Goal: Information Seeking & Learning: Stay updated

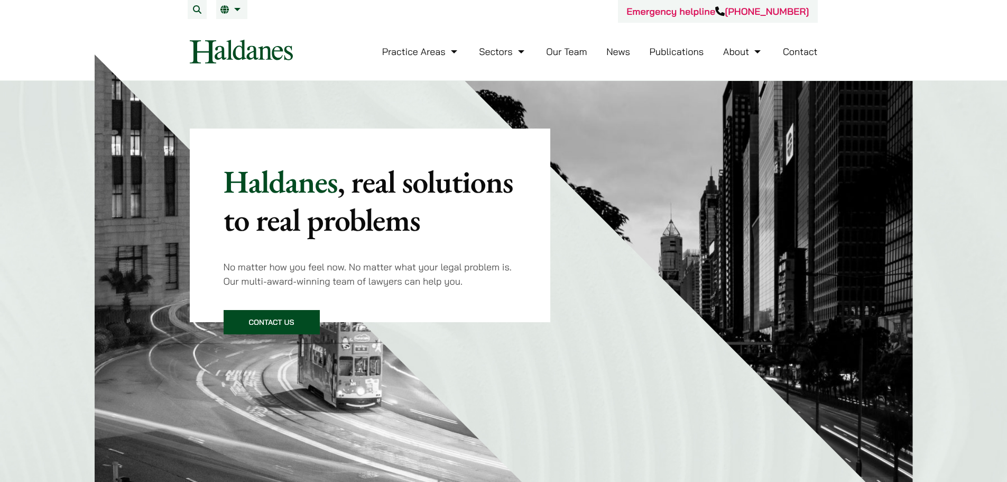
click at [629, 45] on li "News" at bounding box center [618, 51] width 24 height 23
click at [624, 58] on li "News" at bounding box center [618, 51] width 24 height 23
click at [625, 47] on link "News" at bounding box center [618, 51] width 24 height 12
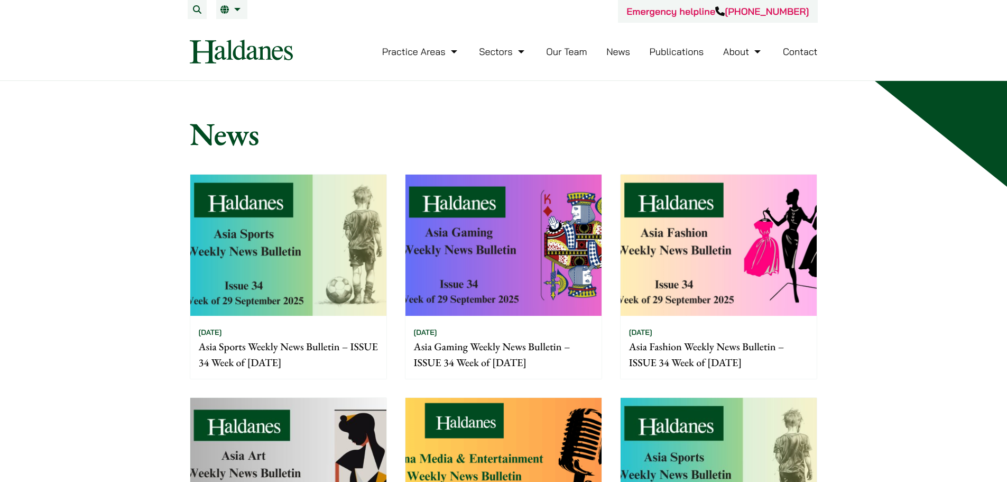
click at [301, 238] on img at bounding box center [288, 244] width 196 height 141
click at [578, 222] on img at bounding box center [503, 244] width 196 height 141
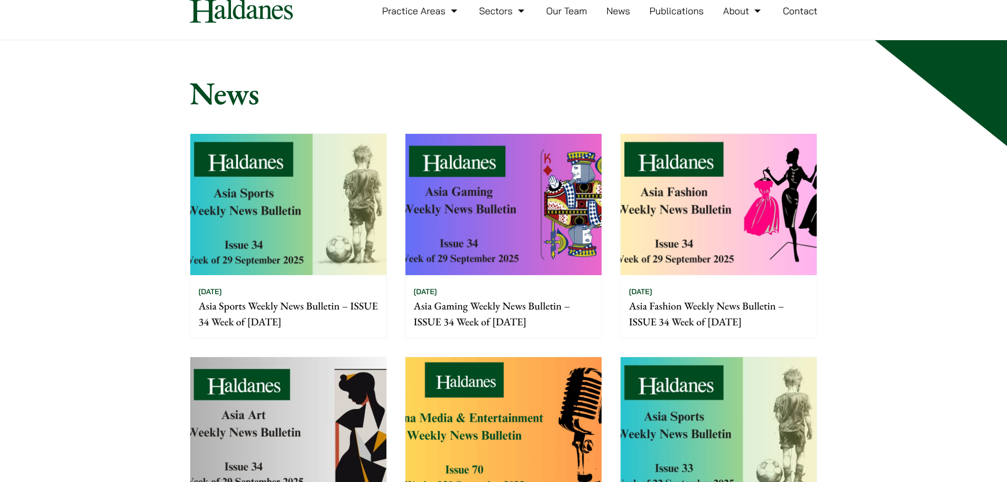
scroll to position [106, 0]
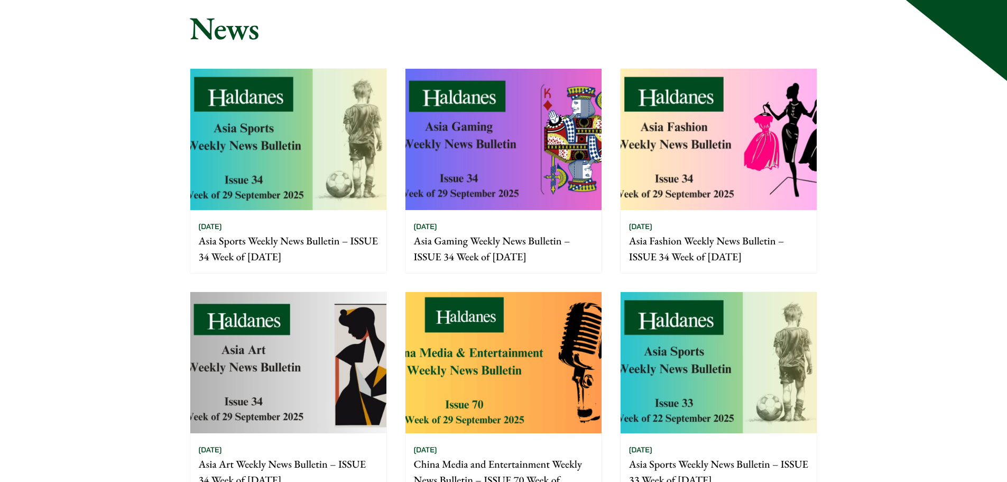
click at [727, 148] on img at bounding box center [719, 139] width 196 height 141
click at [497, 363] on img at bounding box center [503, 362] width 196 height 141
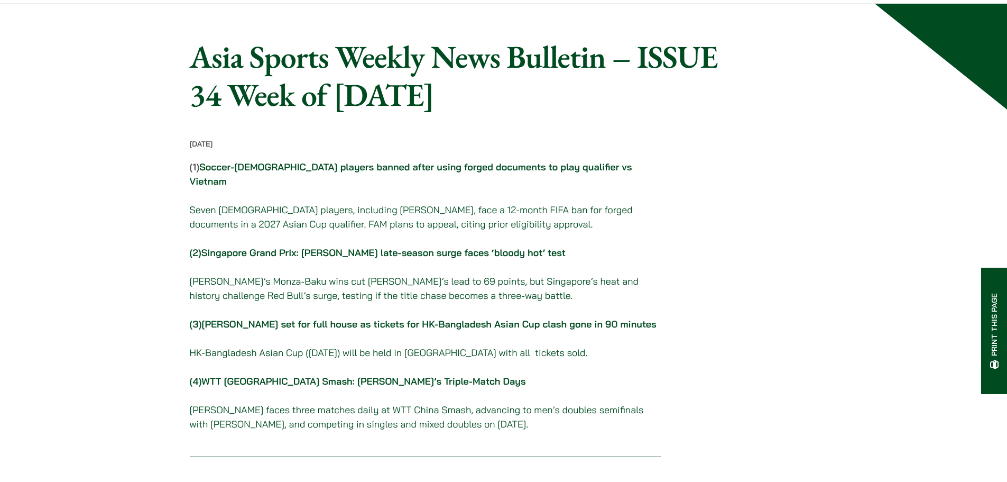
scroll to position [106, 0]
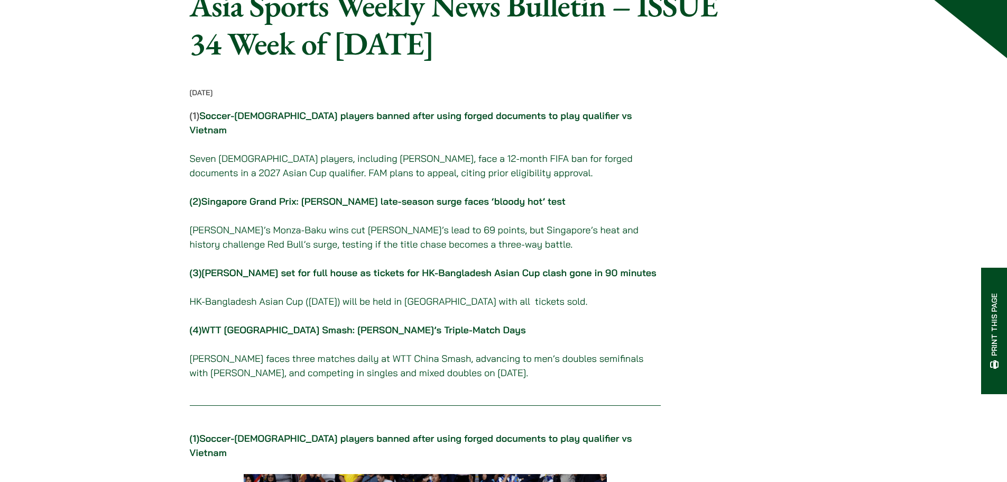
drag, startPoint x: 303, startPoint y: 156, endPoint x: 313, endPoint y: 154, distance: 9.9
click at [304, 156] on p "Seven Malaysian players, including Facundo Garces, face a 12-month FIFA ban for…" at bounding box center [425, 165] width 471 height 29
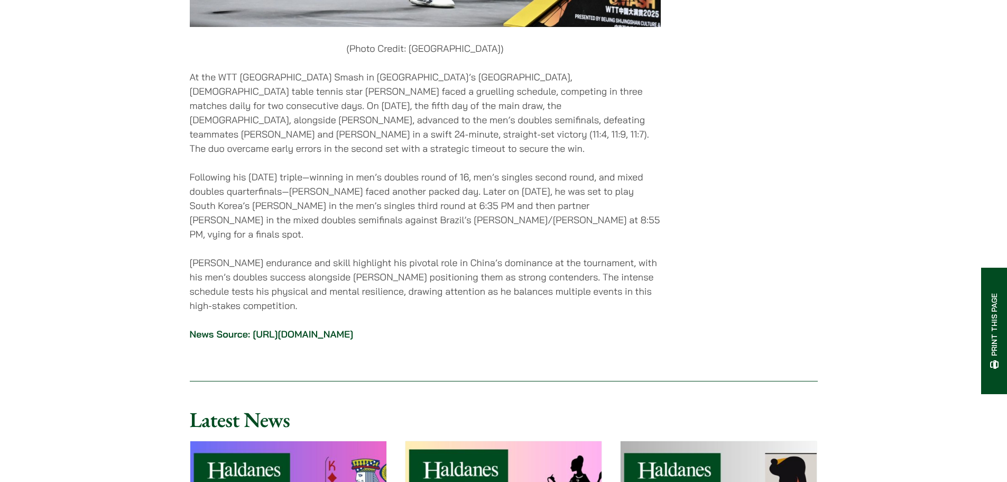
scroll to position [3013, 0]
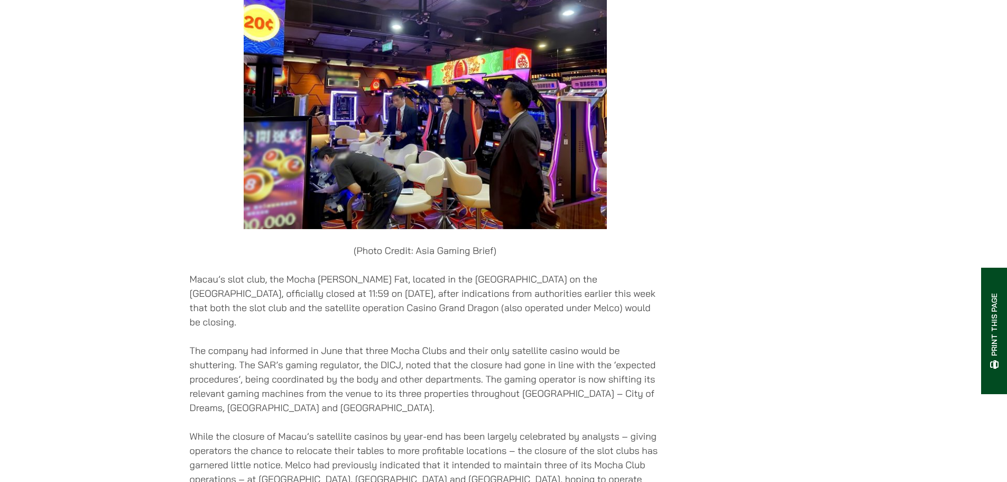
scroll to position [793, 0]
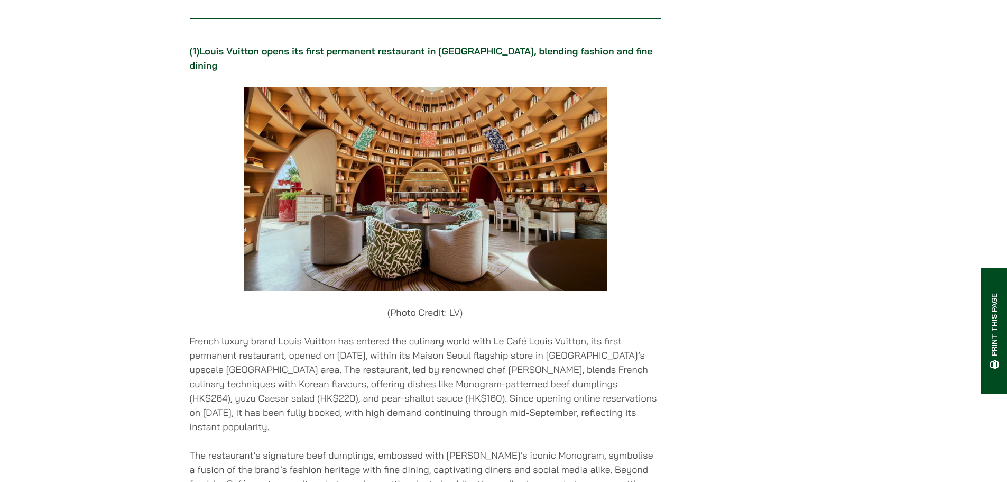
scroll to position [793, 0]
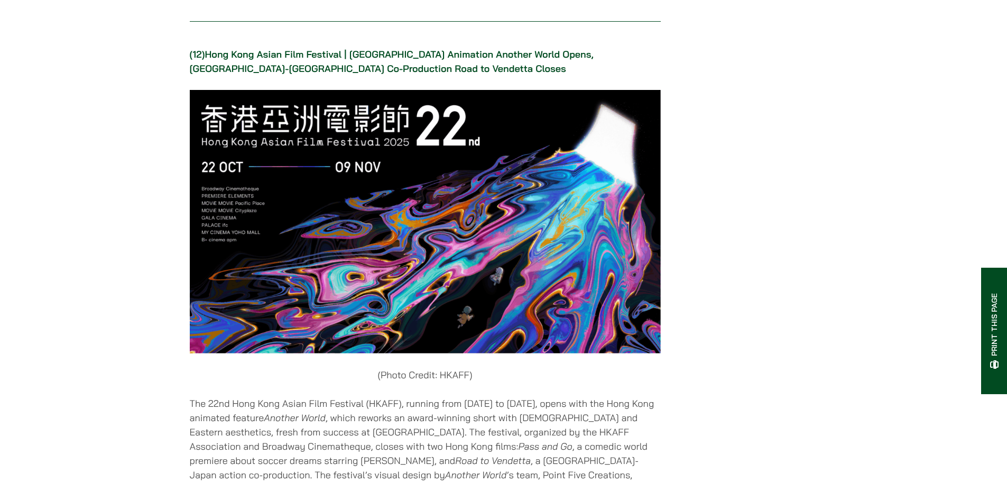
scroll to position [8882, 0]
